Goal: Answer question/provide support

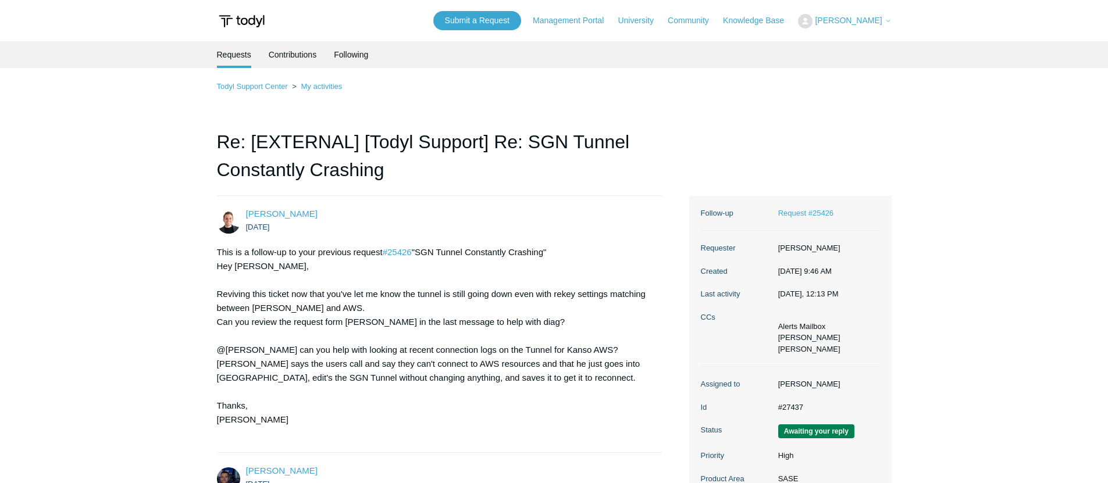
scroll to position [2590, 0]
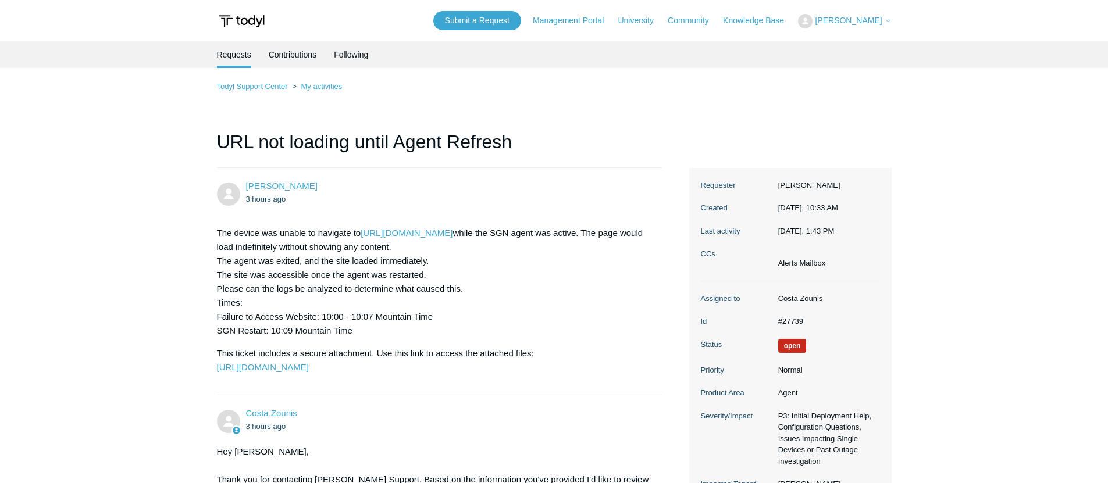
scroll to position [1085, 0]
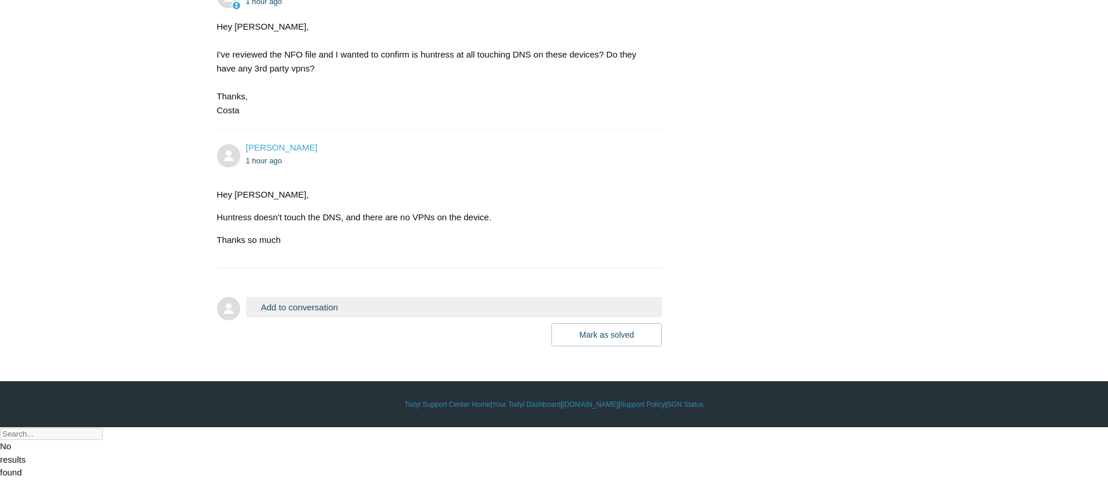
click at [397, 33] on li "Costa Zounis 1 hour ago Hey [PERSON_NAME], I've reviewed the NFO file and I wan…" at bounding box center [439, 49] width 445 height 159
